Goal: Transaction & Acquisition: Purchase product/service

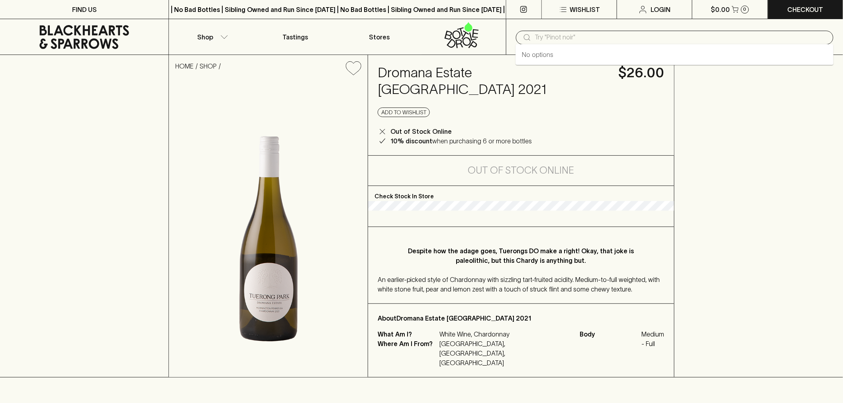
click at [618, 42] on input "text" at bounding box center [681, 37] width 292 height 13
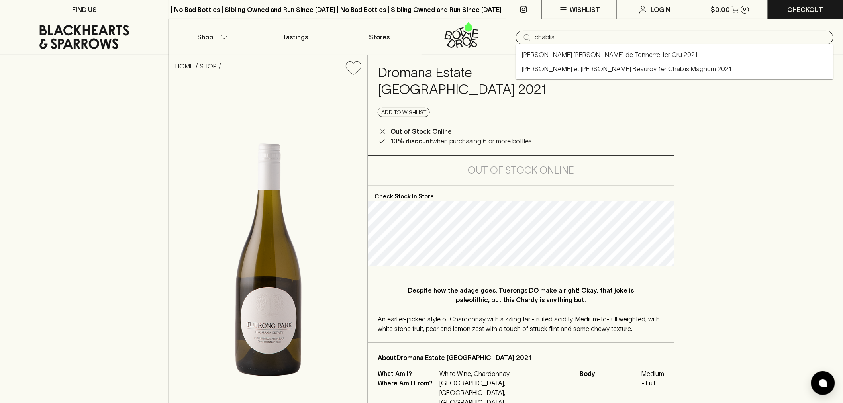
type input "chablis"
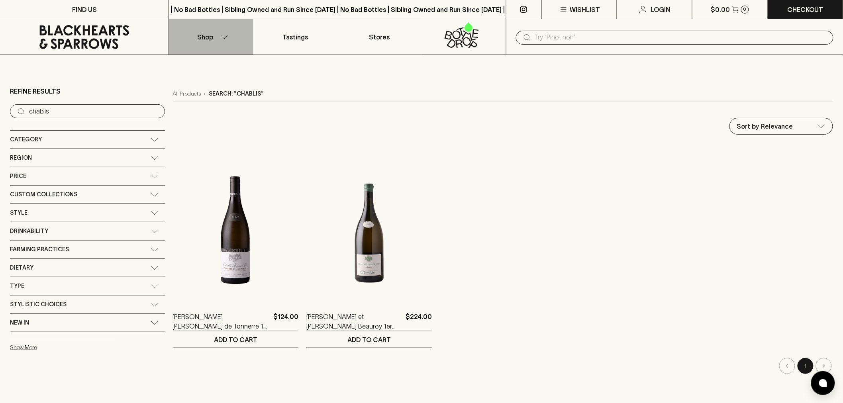
click at [217, 28] on button "Shop" at bounding box center [211, 36] width 84 height 35
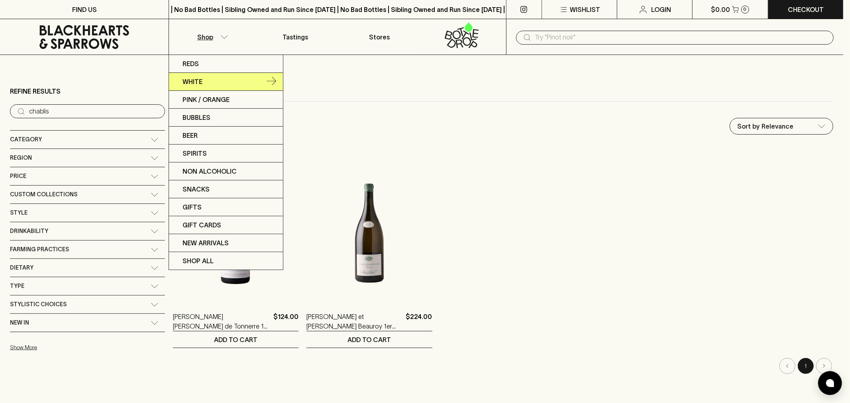
click at [212, 80] on link "White" at bounding box center [226, 82] width 114 height 18
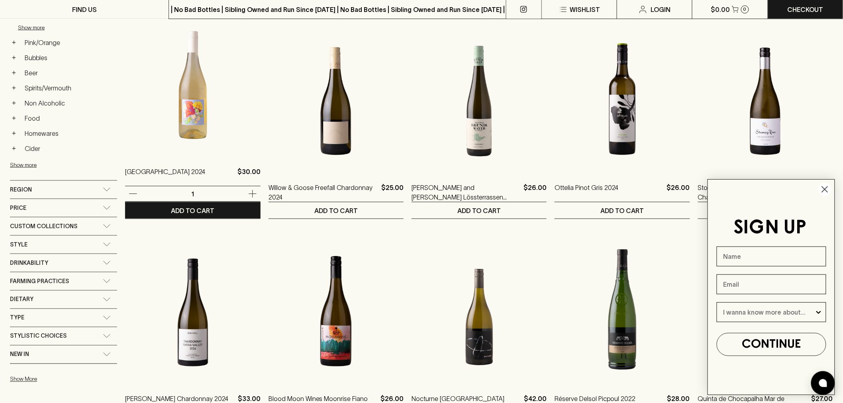
scroll to position [354, 0]
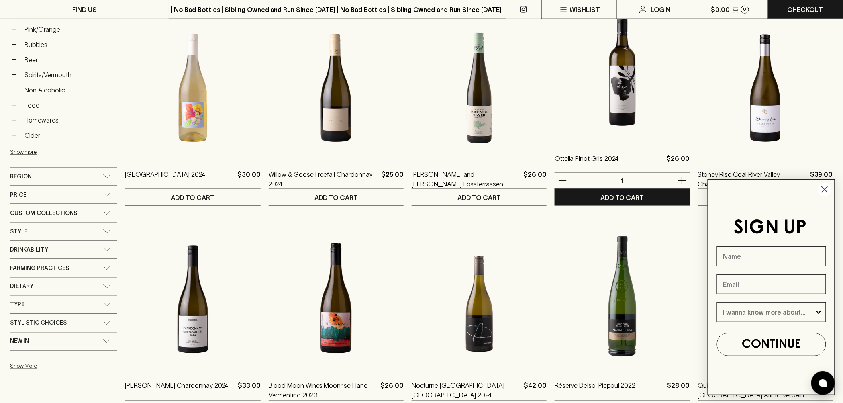
click at [597, 112] on img at bounding box center [622, 71] width 135 height 139
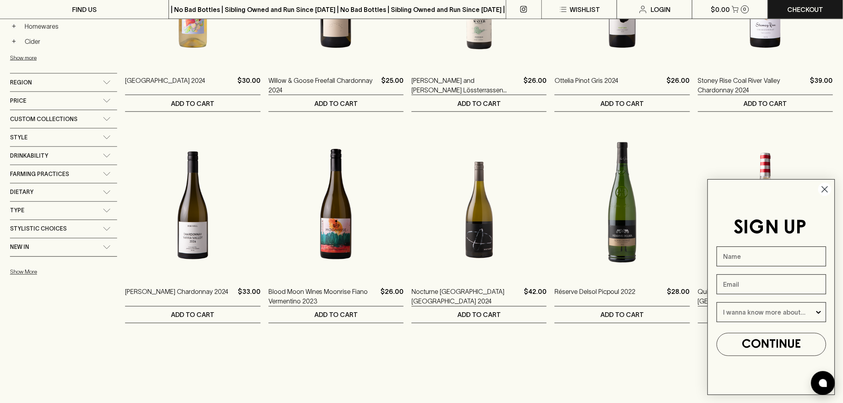
scroll to position [487, 0]
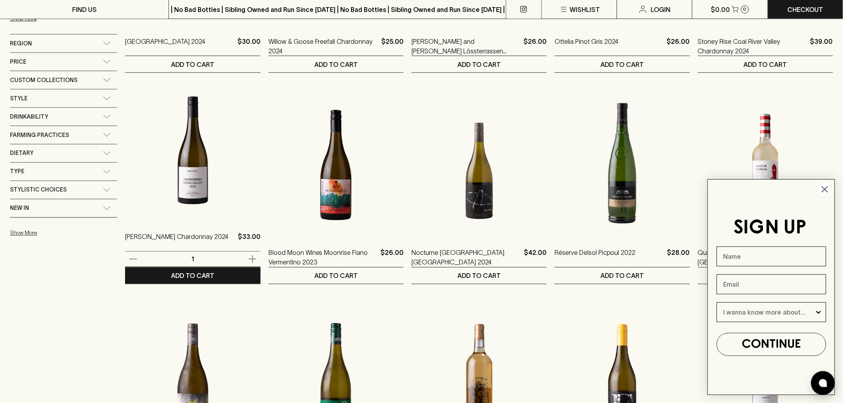
click at [170, 120] on img at bounding box center [192, 150] width 135 height 139
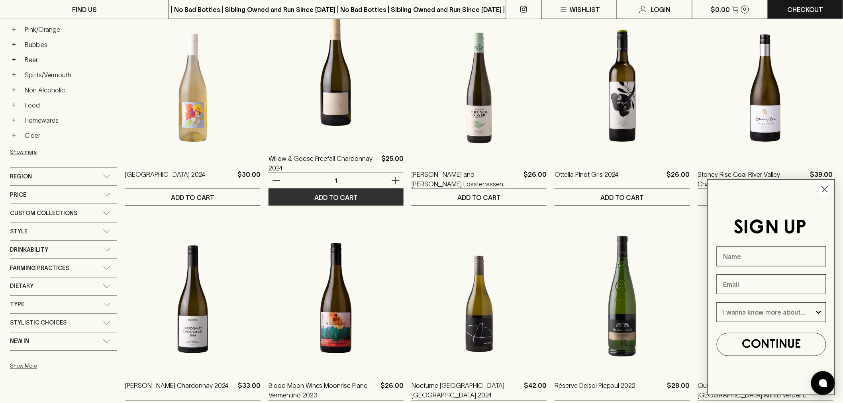
scroll to position [398, 0]
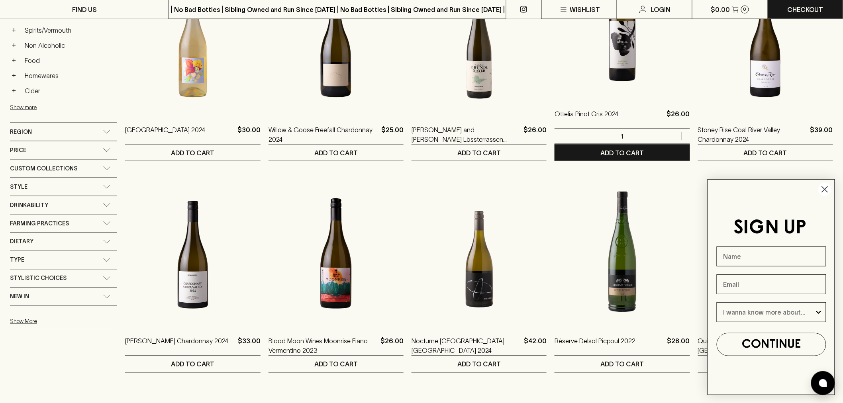
click at [685, 93] on img at bounding box center [622, 27] width 135 height 139
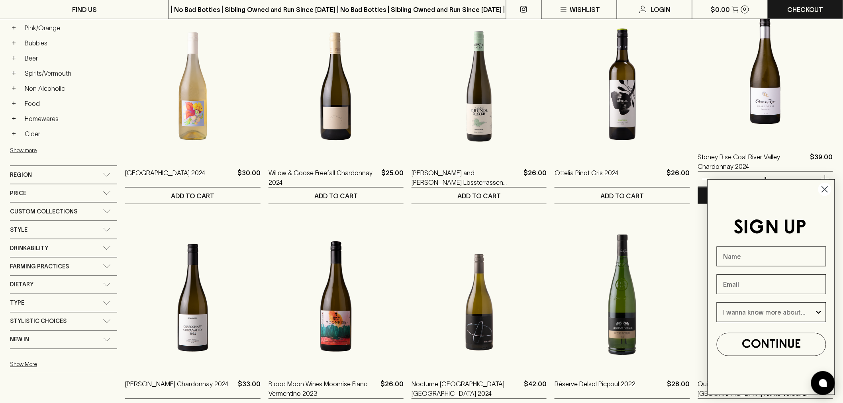
scroll to position [398, 0]
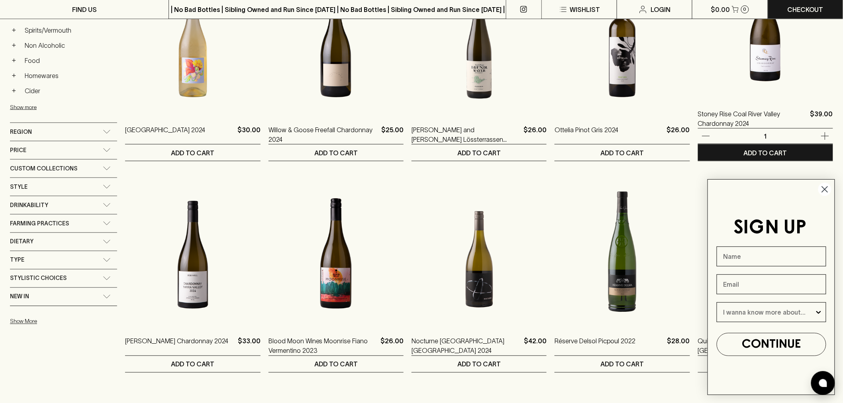
click at [735, 68] on img at bounding box center [765, 27] width 135 height 139
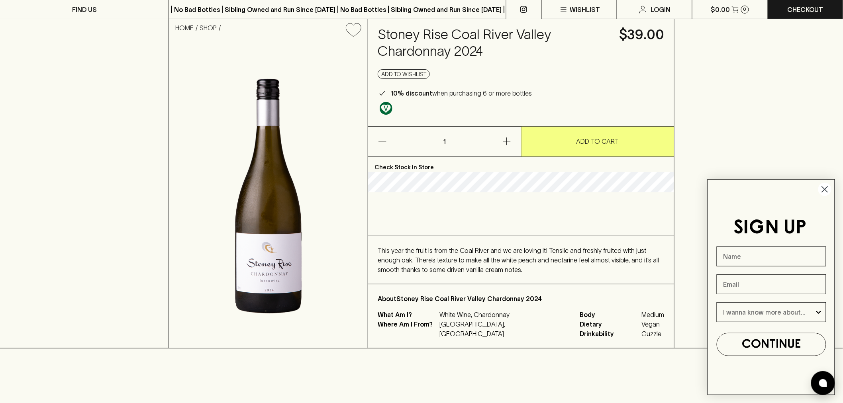
scroll to position [88, 0]
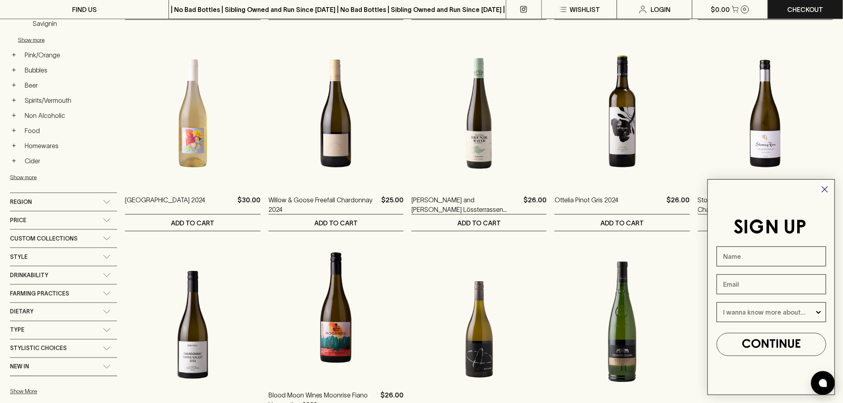
scroll to position [487, 0]
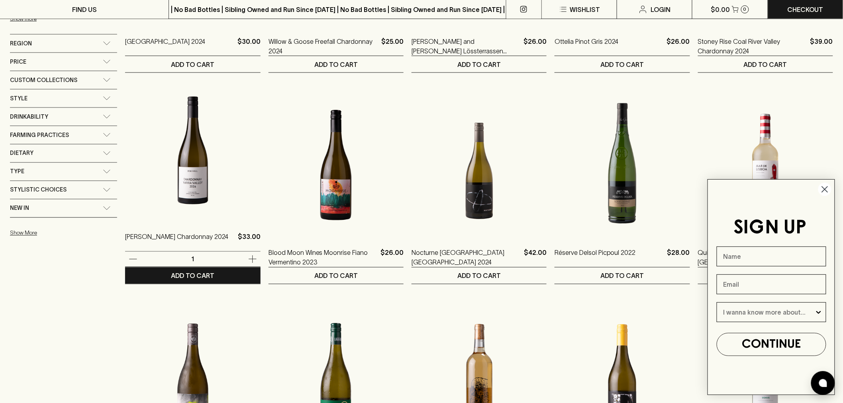
click at [213, 170] on img at bounding box center [192, 150] width 135 height 139
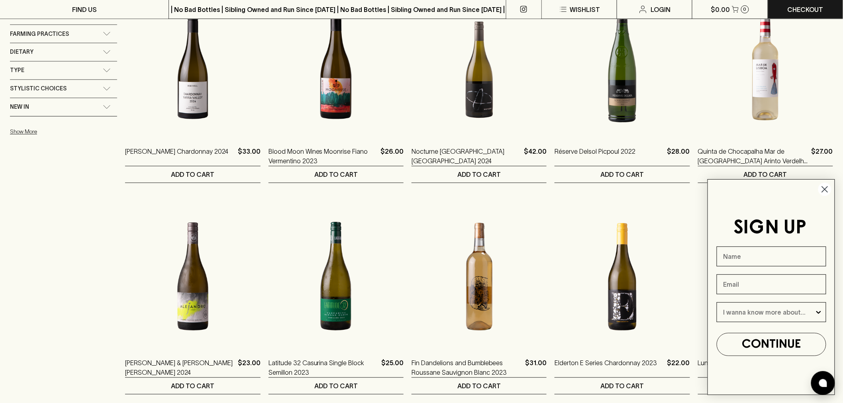
scroll to position [797, 0]
